Goal: Navigation & Orientation: Find specific page/section

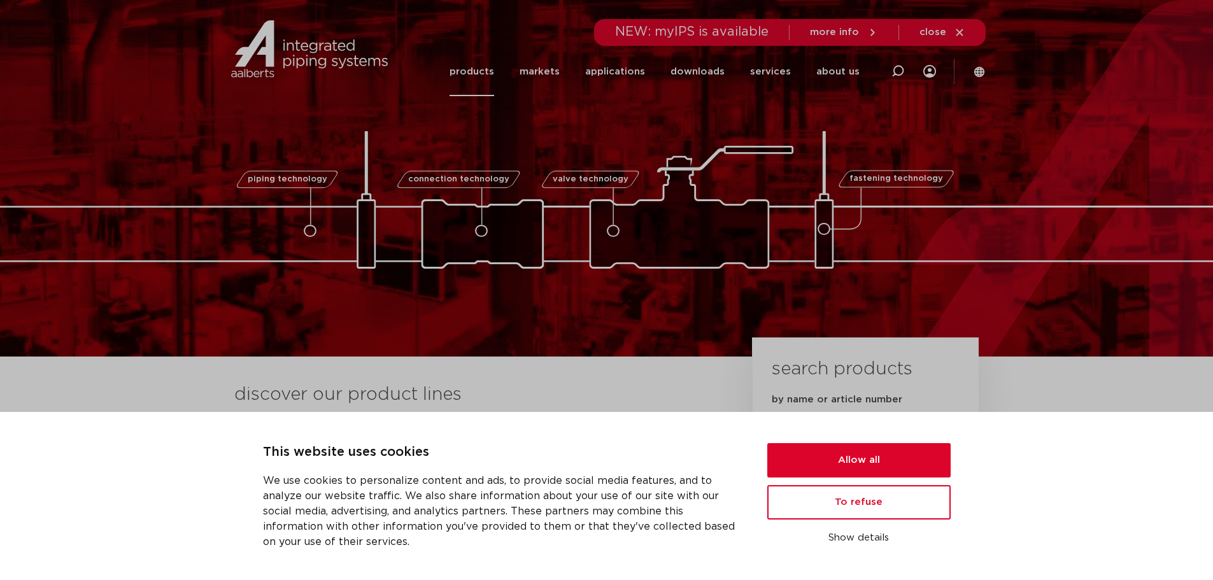
click at [478, 64] on link "products" at bounding box center [472, 71] width 45 height 49
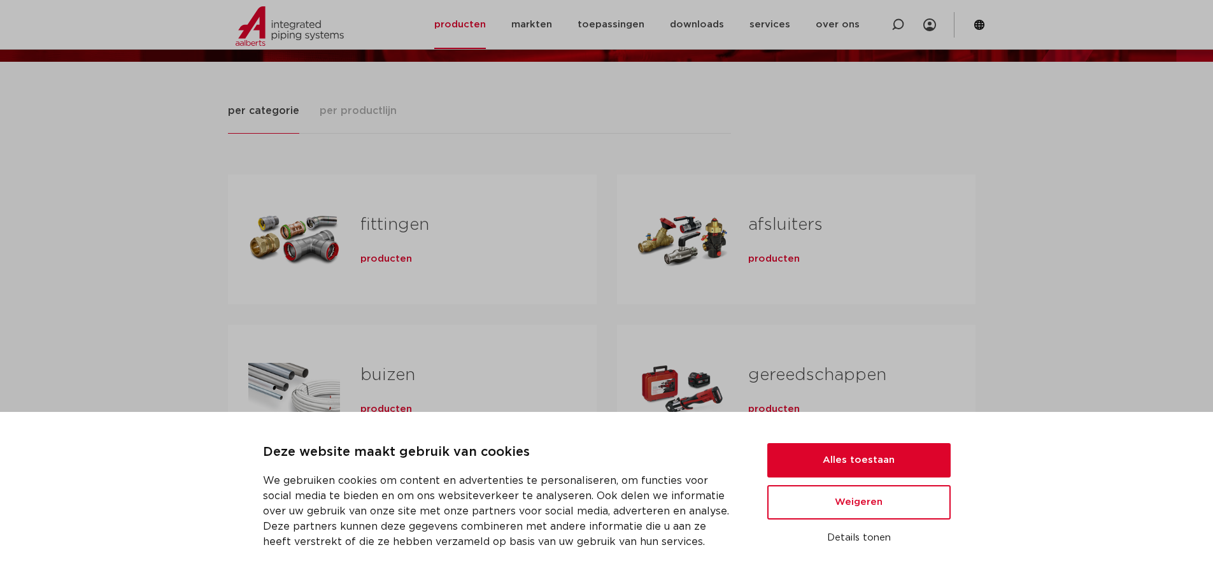
scroll to position [191, 0]
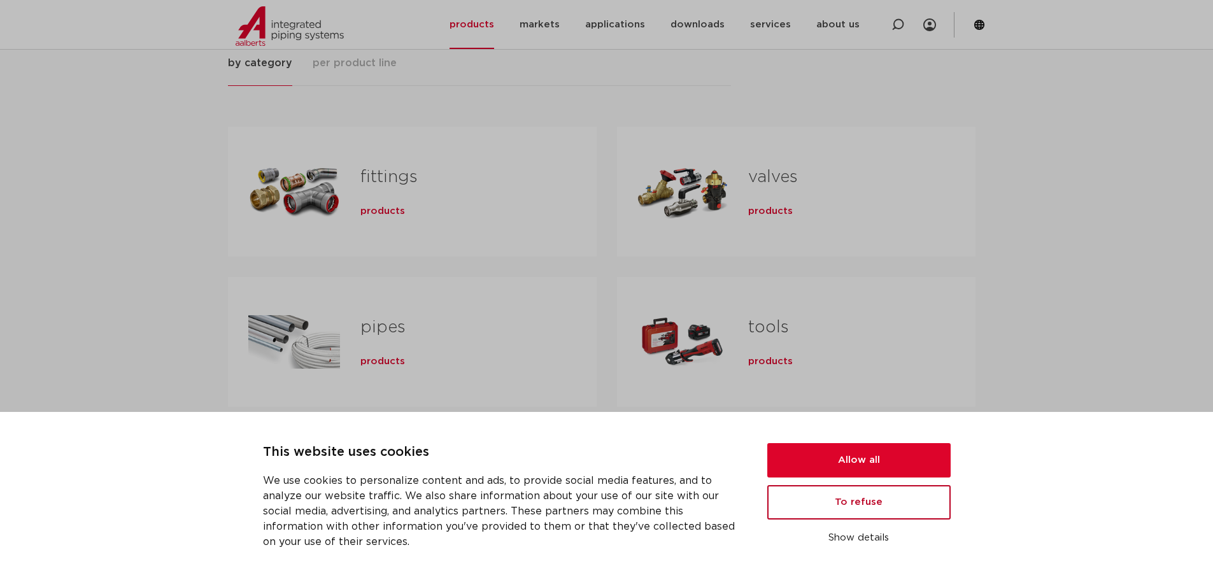
click at [877, 509] on button "To refuse" at bounding box center [858, 502] width 183 height 34
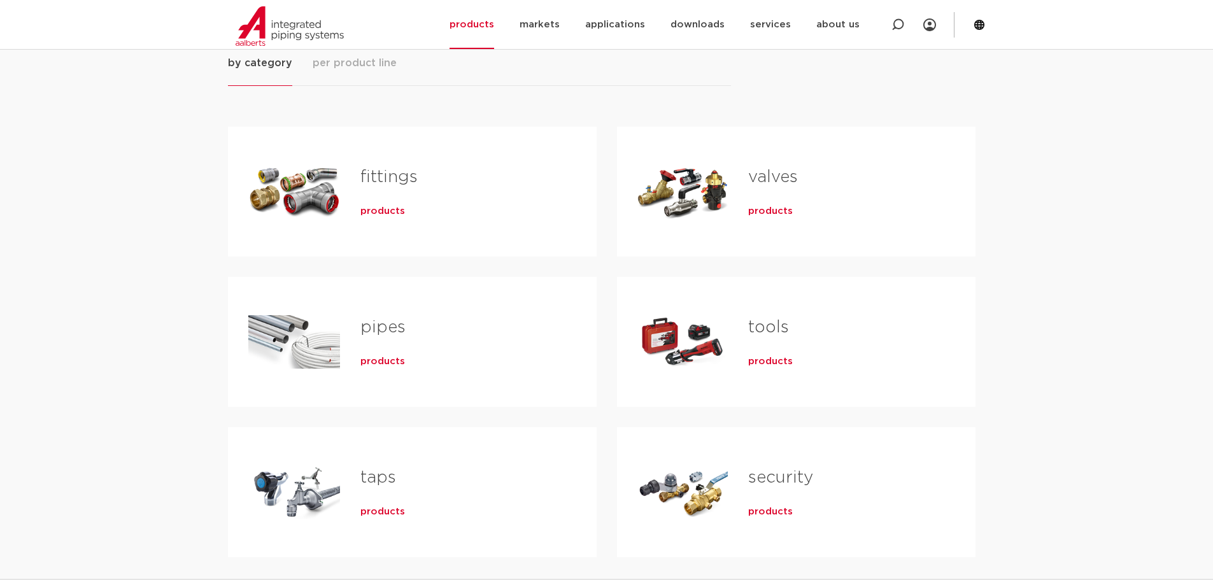
scroll to position [0, 0]
click at [785, 213] on font "products" at bounding box center [770, 211] width 45 height 10
